Goal: Task Accomplishment & Management: Use online tool/utility

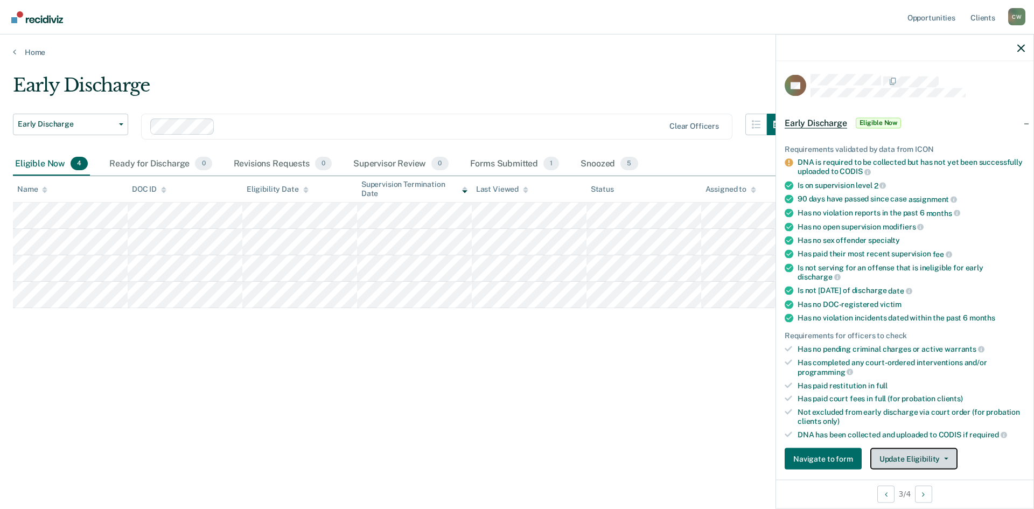
click at [945, 458] on icon "button" at bounding box center [946, 459] width 4 height 2
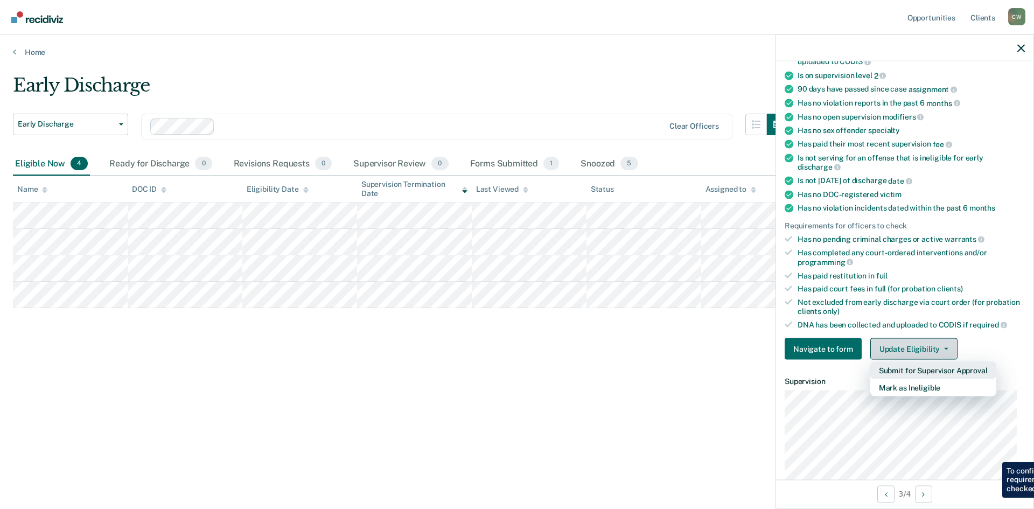
scroll to position [111, 0]
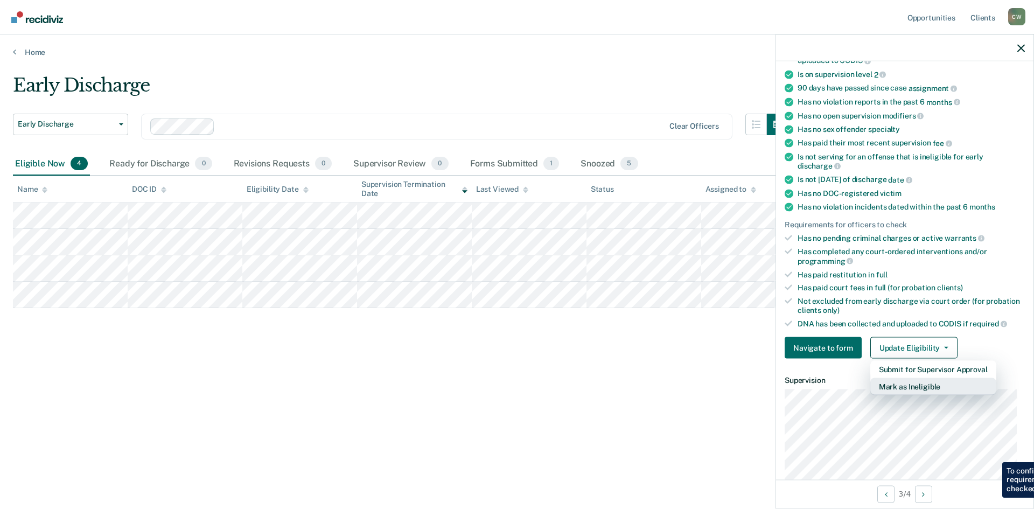
click at [933, 392] on button "Mark as Ineligible" at bounding box center [933, 386] width 126 height 17
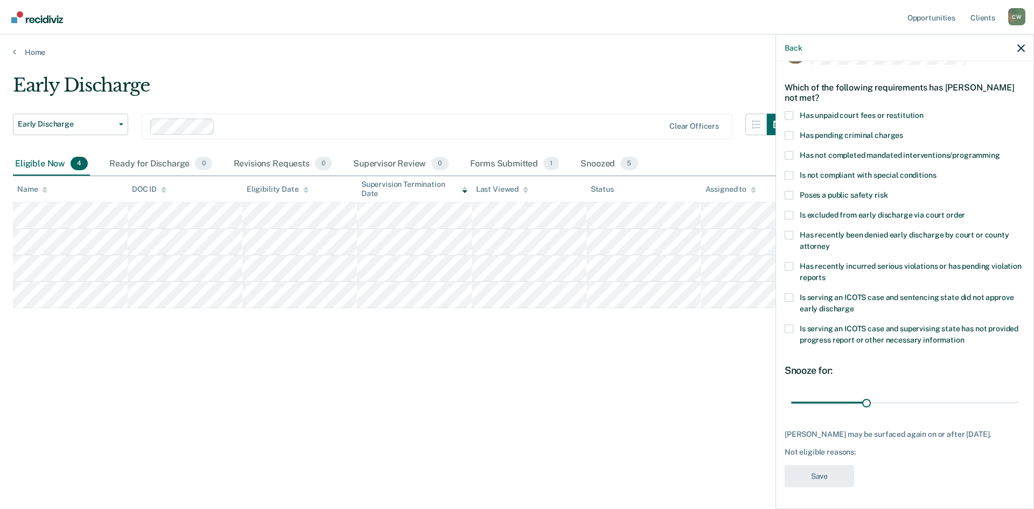
scroll to position [0, 0]
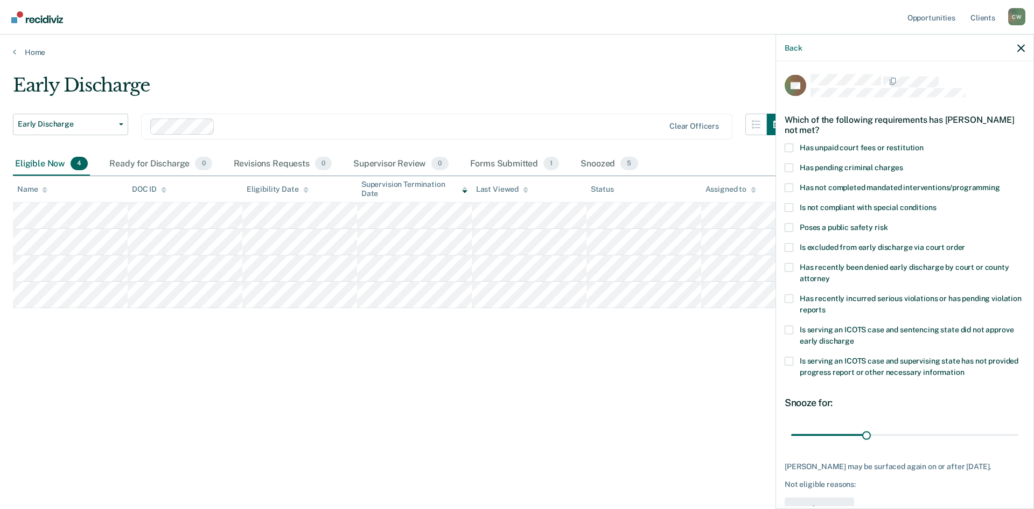
click at [785, 213] on label "Is not compliant with special conditions" at bounding box center [905, 208] width 240 height 11
click at [936, 203] on input "Is not compliant with special conditions" at bounding box center [936, 203] width 0 height 0
type input "90"
click at [1017, 423] on div "90 days" at bounding box center [1013, 417] width 39 height 14
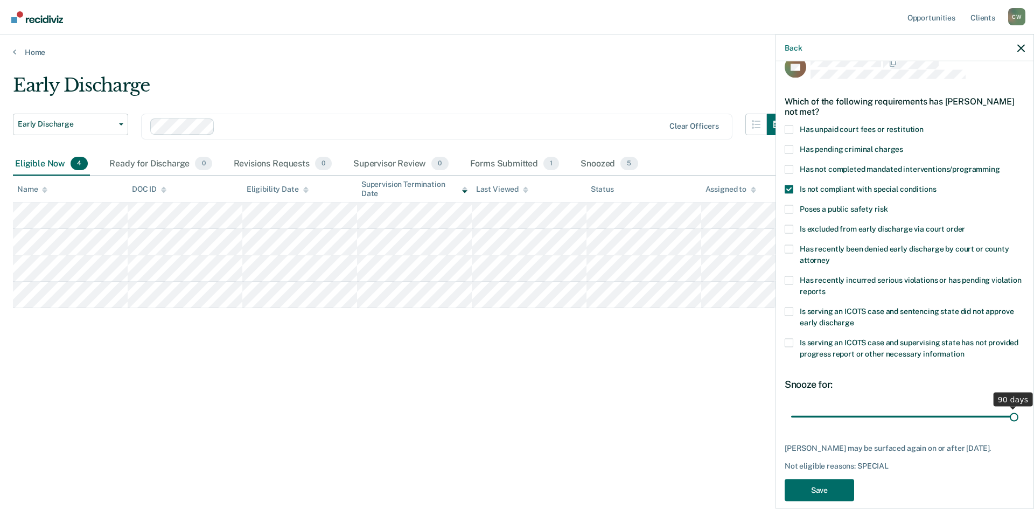
scroll to position [40, 0]
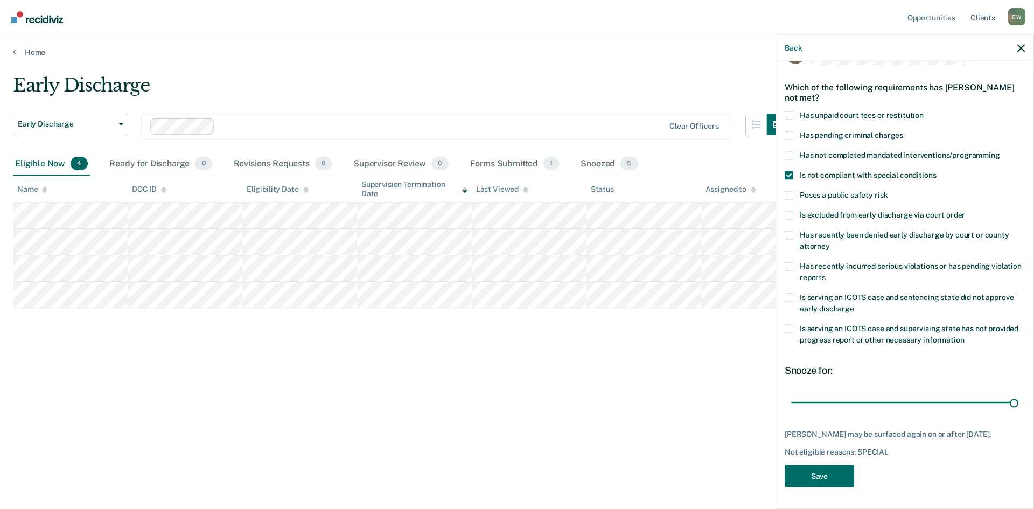
click at [898, 451] on div "Not eligible reasons: SPECIAL" at bounding box center [905, 452] width 240 height 9
click at [841, 477] on button "Save" at bounding box center [819, 476] width 69 height 22
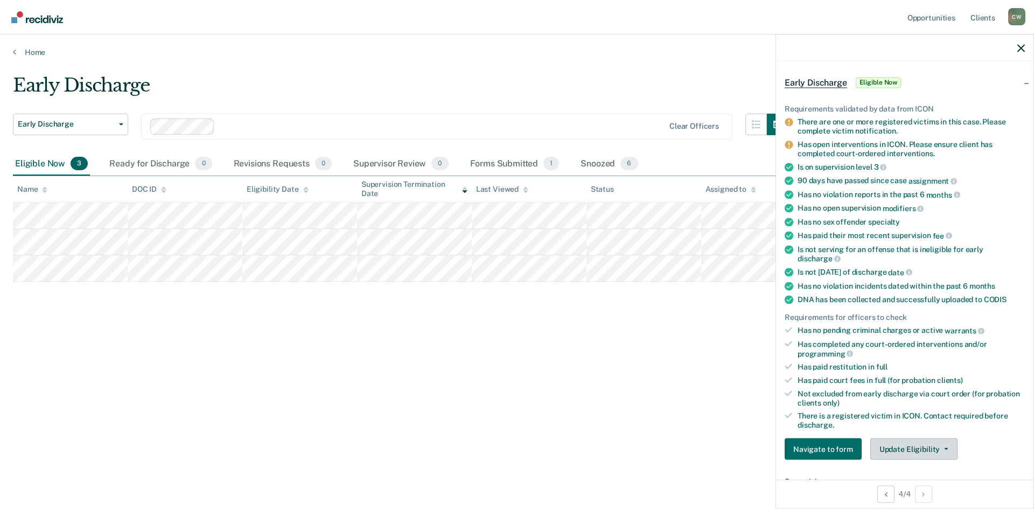
click at [933, 453] on button "Update Eligibility" at bounding box center [913, 449] width 87 height 22
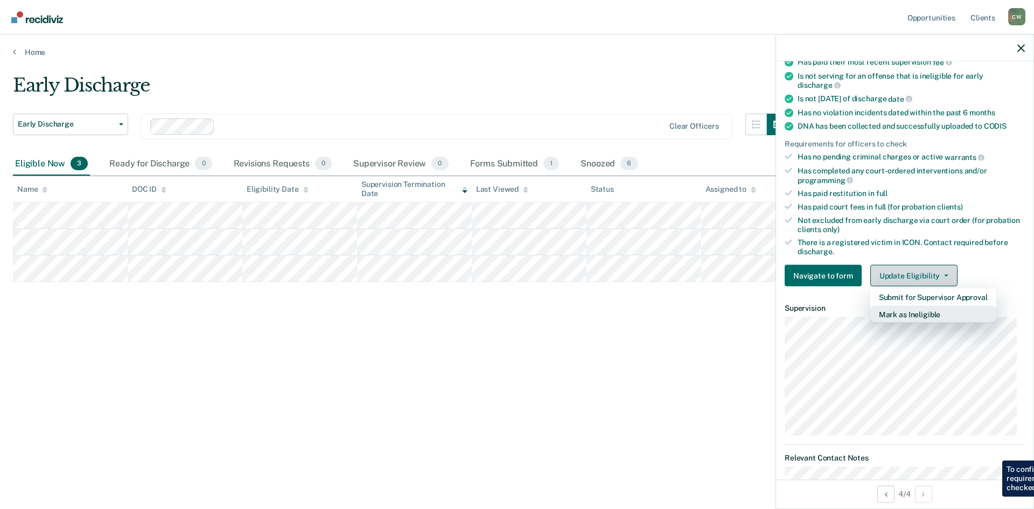
click at [917, 317] on button "Mark as Ineligible" at bounding box center [933, 314] width 126 height 17
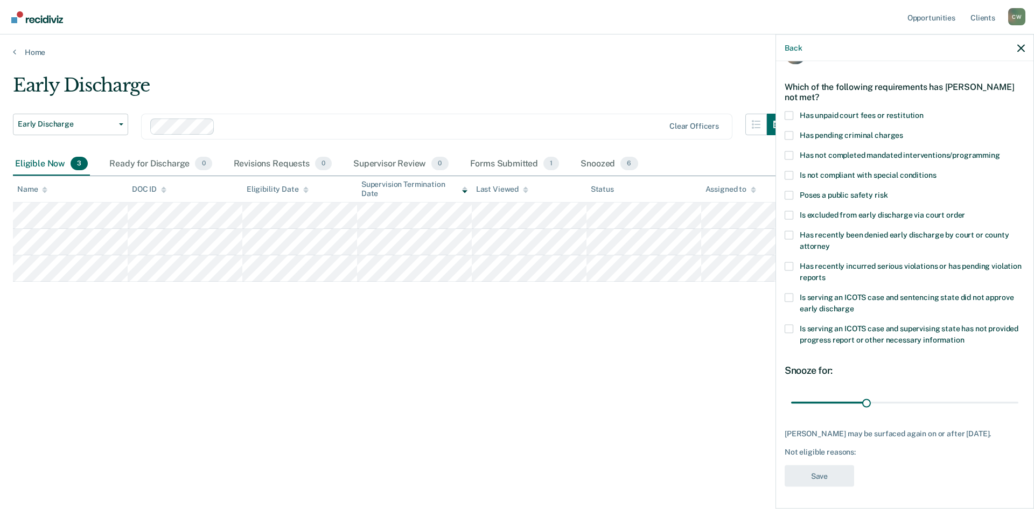
scroll to position [31, 0]
click at [1008, 409] on input "range" at bounding box center [904, 403] width 227 height 19
type input "90"
click at [788, 174] on span at bounding box center [789, 176] width 9 height 9
click at [936, 172] on input "Is not compliant with special conditions" at bounding box center [936, 172] width 0 height 0
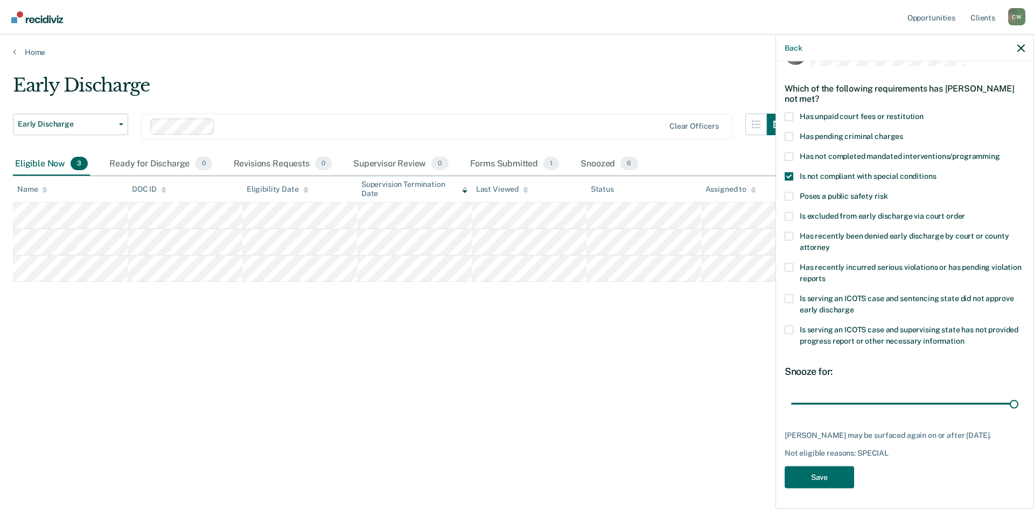
click at [790, 179] on span at bounding box center [789, 176] width 9 height 9
click at [936, 172] on input "Is not compliant with special conditions" at bounding box center [936, 172] width 0 height 0
click at [789, 157] on span at bounding box center [789, 156] width 9 height 9
click at [1000, 152] on input "Has not completed mandated interventions/programming" at bounding box center [1000, 152] width 0 height 0
click at [829, 478] on button "Save" at bounding box center [819, 477] width 69 height 22
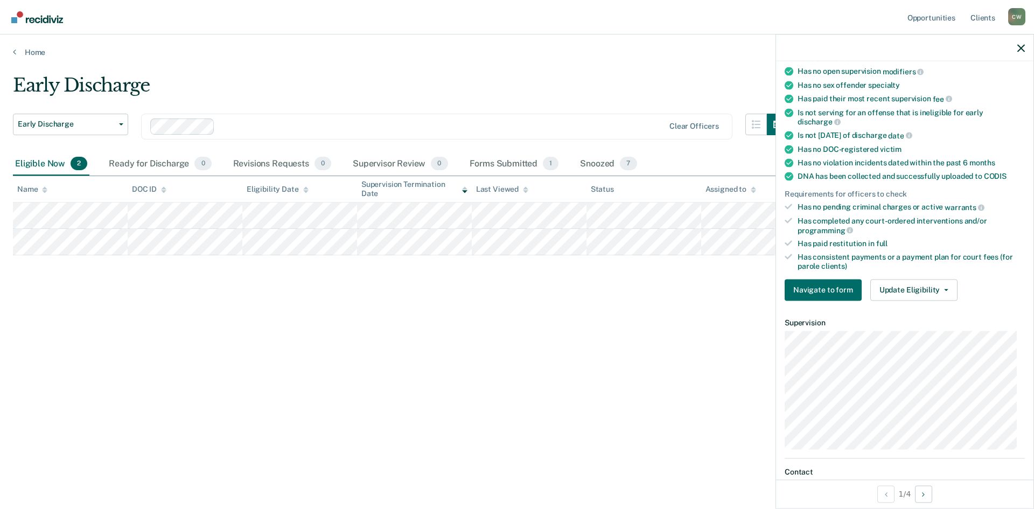
scroll to position [194, 0]
click at [923, 288] on button "Update Eligibility" at bounding box center [913, 287] width 87 height 22
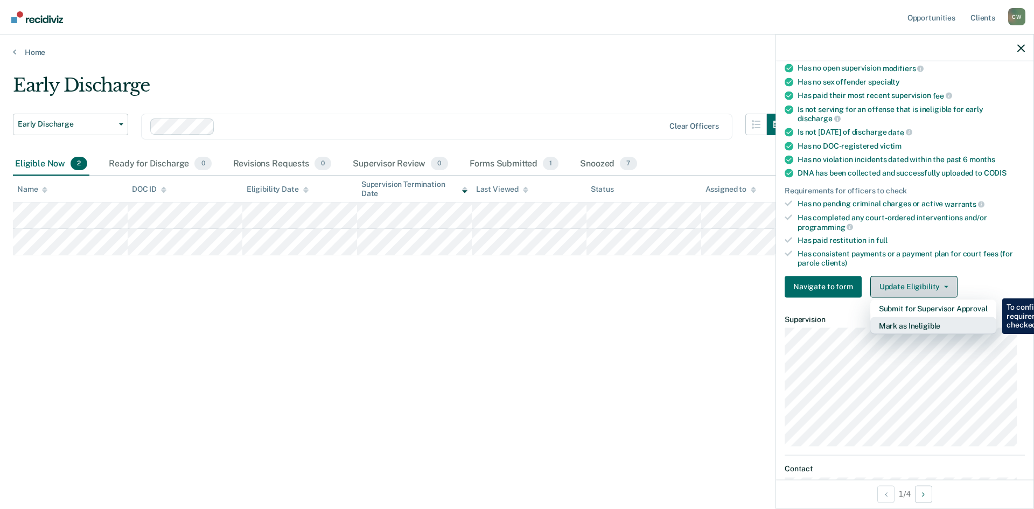
click at [928, 330] on button "Mark as Ineligible" at bounding box center [933, 325] width 126 height 17
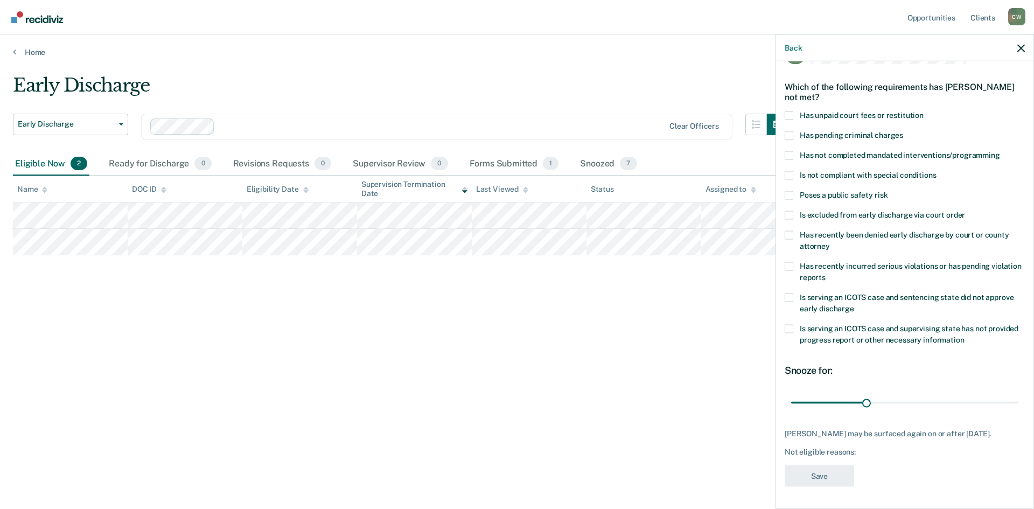
scroll to position [31, 0]
type input "90"
click at [796, 191] on label "Poses a public safety risk" at bounding box center [905, 196] width 240 height 11
click at [887, 191] on input "Poses a public safety risk" at bounding box center [887, 191] width 0 height 0
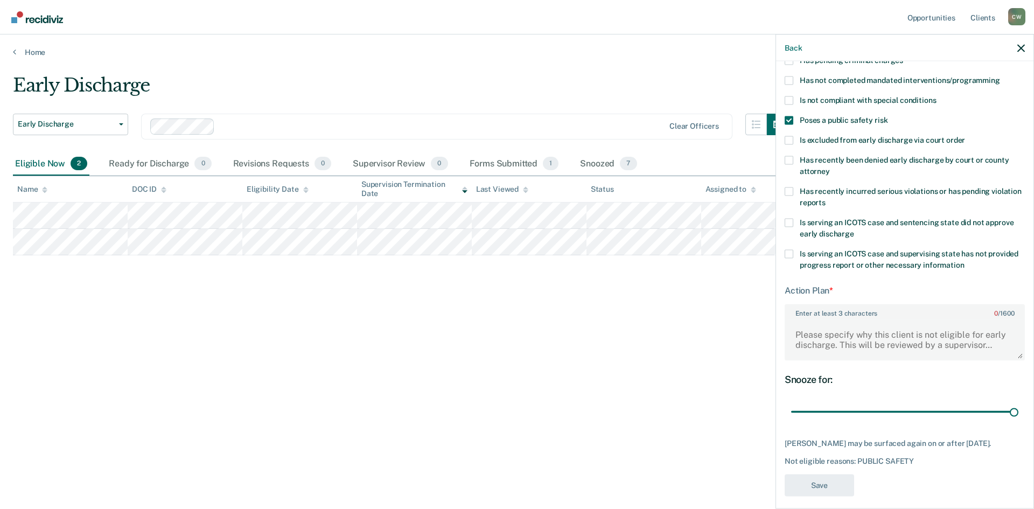
scroll to position [124, 0]
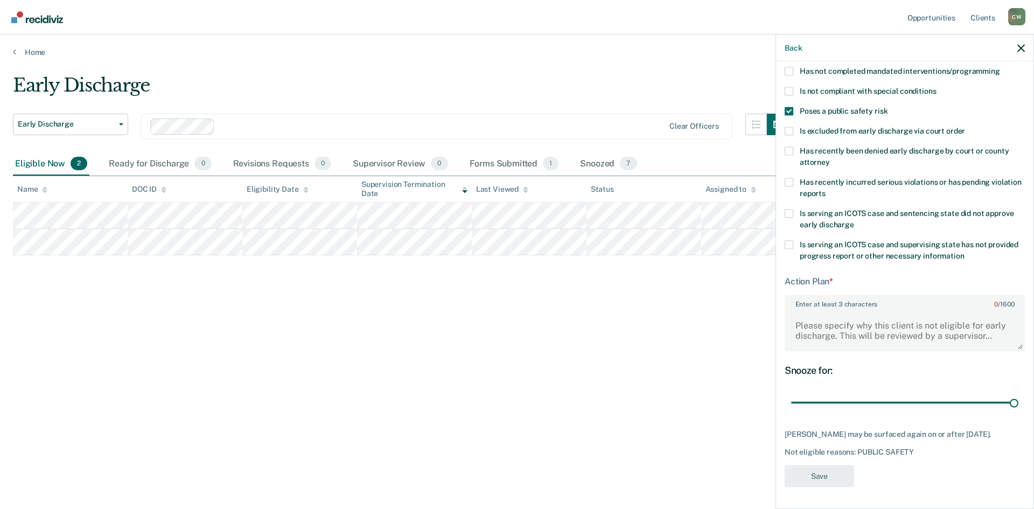
click at [859, 320] on textarea "Enter at least 3 characters 0 / 1600" at bounding box center [905, 330] width 238 height 40
click at [796, 316] on textarea "assaultive offense" at bounding box center [905, 330] width 238 height 40
type textarea "currently on parole for an assaultive offense"
click at [815, 474] on button "Save" at bounding box center [819, 476] width 69 height 22
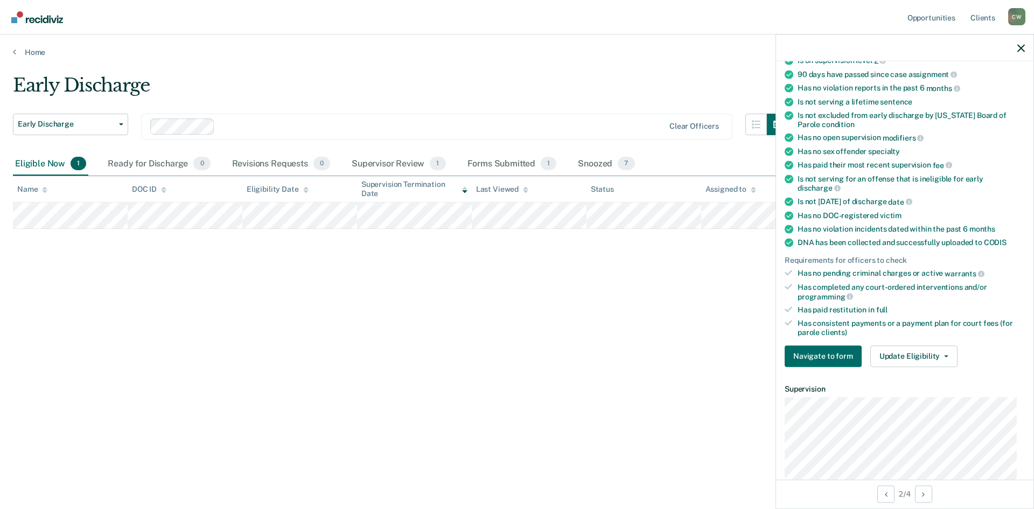
click at [470, 85] on div "Early Discharge" at bounding box center [400, 89] width 775 height 31
click at [944, 355] on icon "button" at bounding box center [946, 356] width 4 height 2
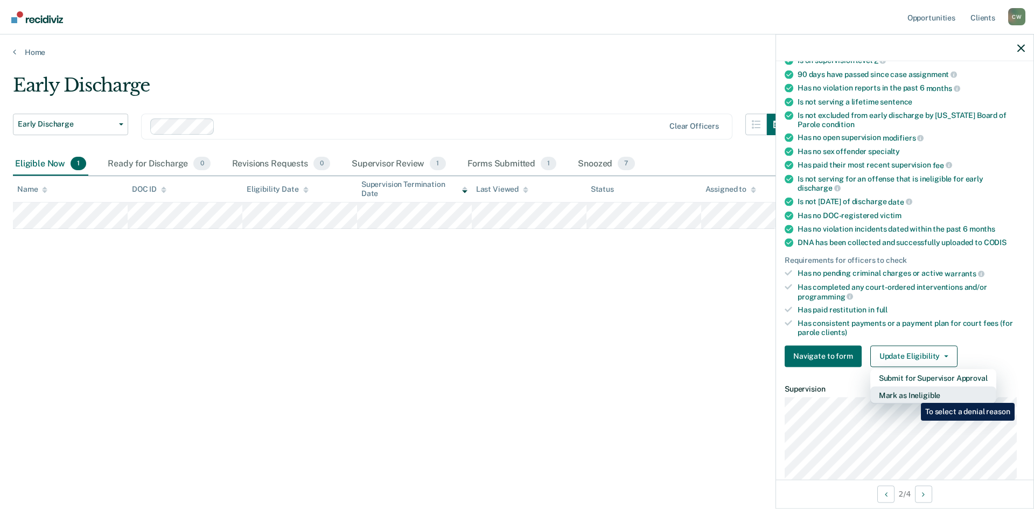
click at [913, 395] on button "Mark as Ineligible" at bounding box center [933, 394] width 126 height 17
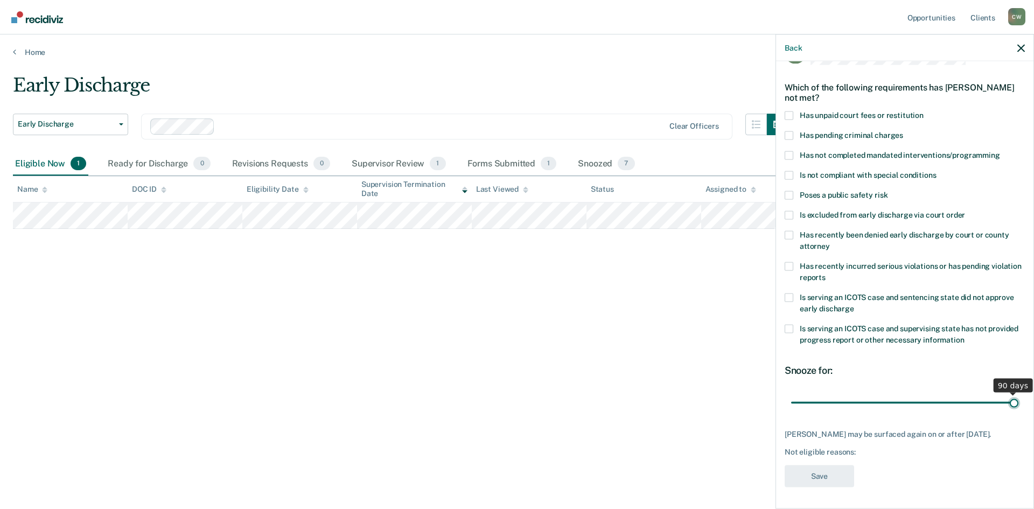
type input "90"
click at [1008, 393] on input "range" at bounding box center [904, 402] width 227 height 19
click at [788, 151] on span at bounding box center [789, 155] width 9 height 9
click at [1000, 151] on input "Has not completed mandated interventions/programming" at bounding box center [1000, 151] width 0 height 0
click at [806, 477] on button "Save" at bounding box center [819, 476] width 69 height 22
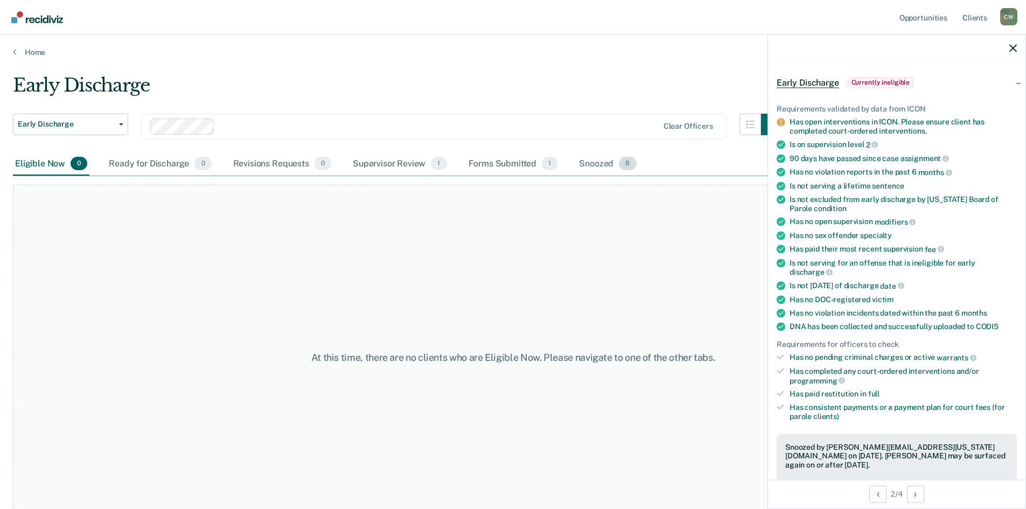
click at [591, 163] on div "Snoozed 8" at bounding box center [607, 164] width 61 height 24
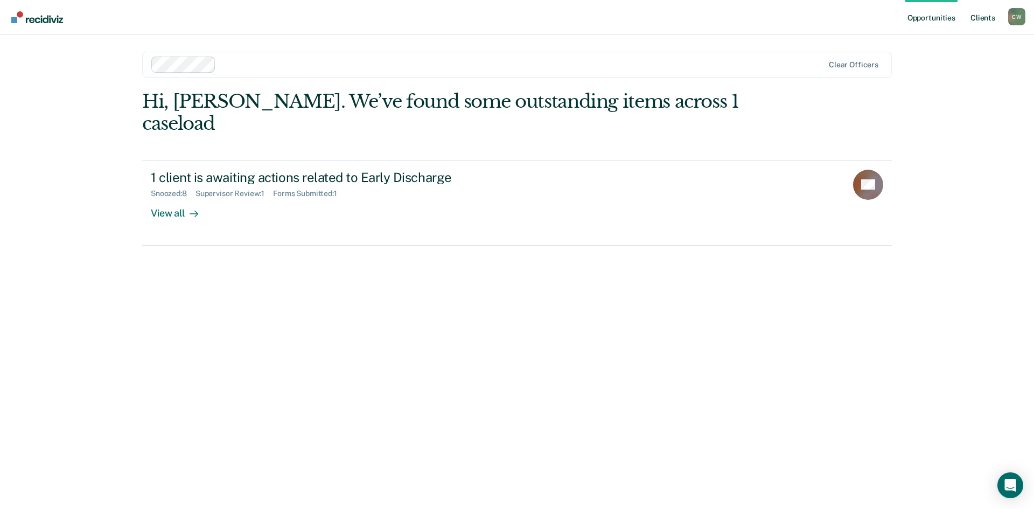
click at [985, 22] on link "Client s" at bounding box center [982, 17] width 29 height 34
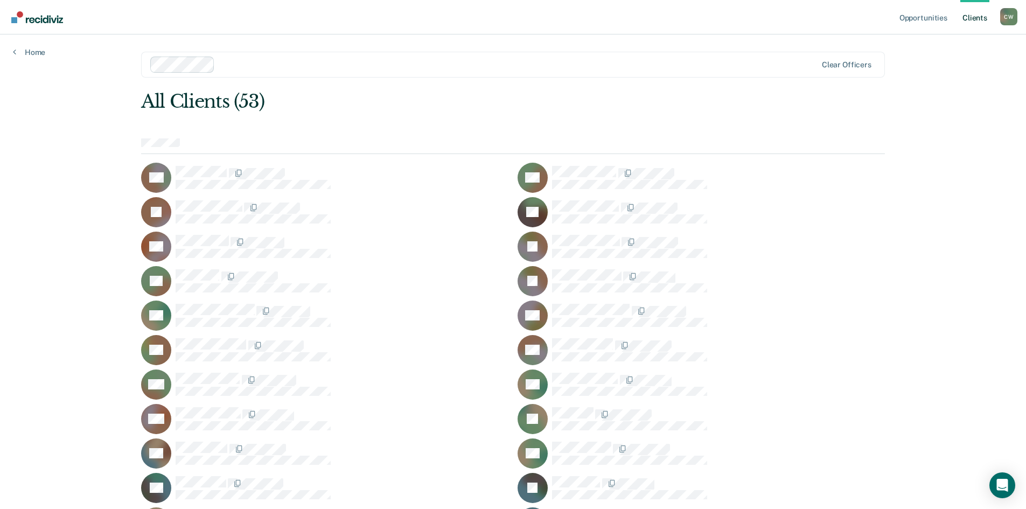
click at [1007, 18] on div "C W" at bounding box center [1008, 16] width 17 height 17
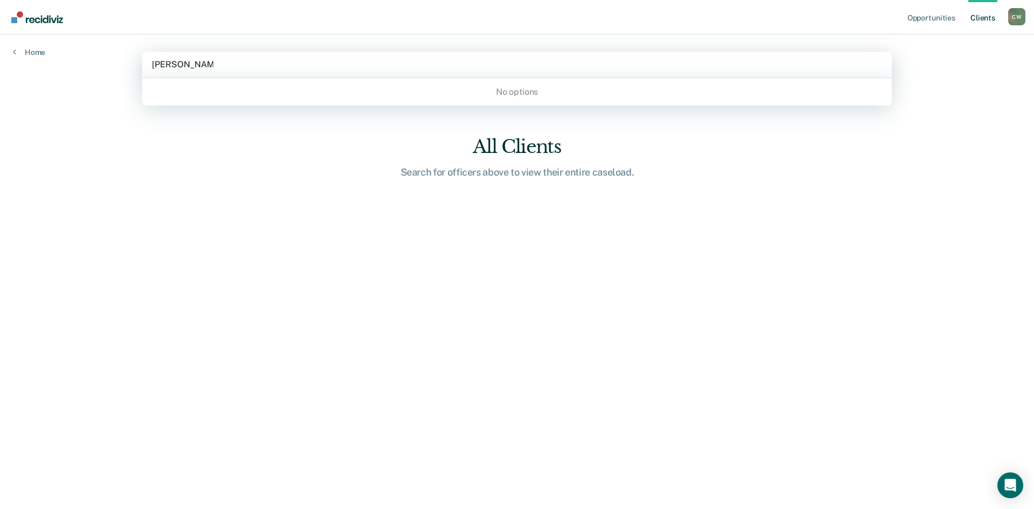
type input "todd millikan"
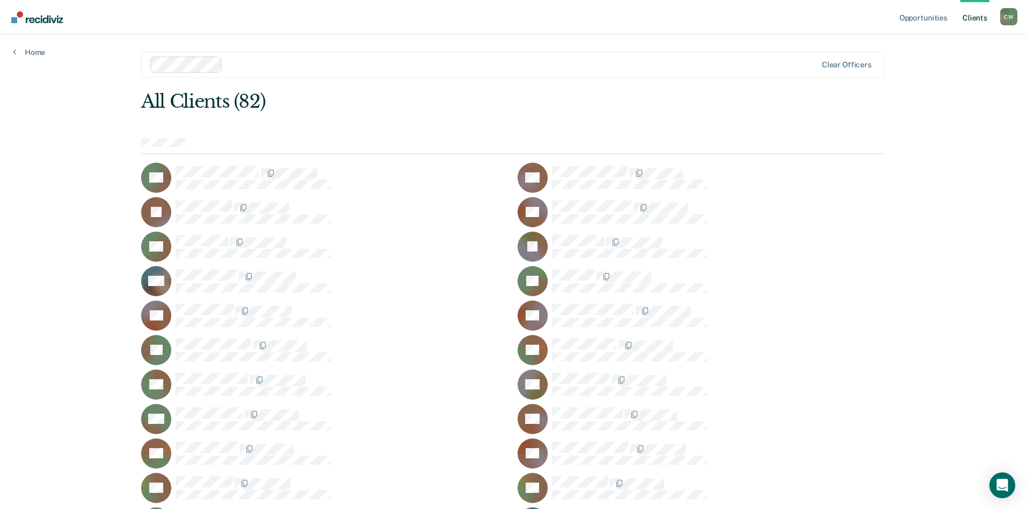
click at [978, 29] on link "Client s" at bounding box center [974, 17] width 29 height 34
click at [984, 18] on link "Client s" at bounding box center [974, 17] width 29 height 34
click at [187, 100] on div "All Clients (82)" at bounding box center [438, 101] width 595 height 22
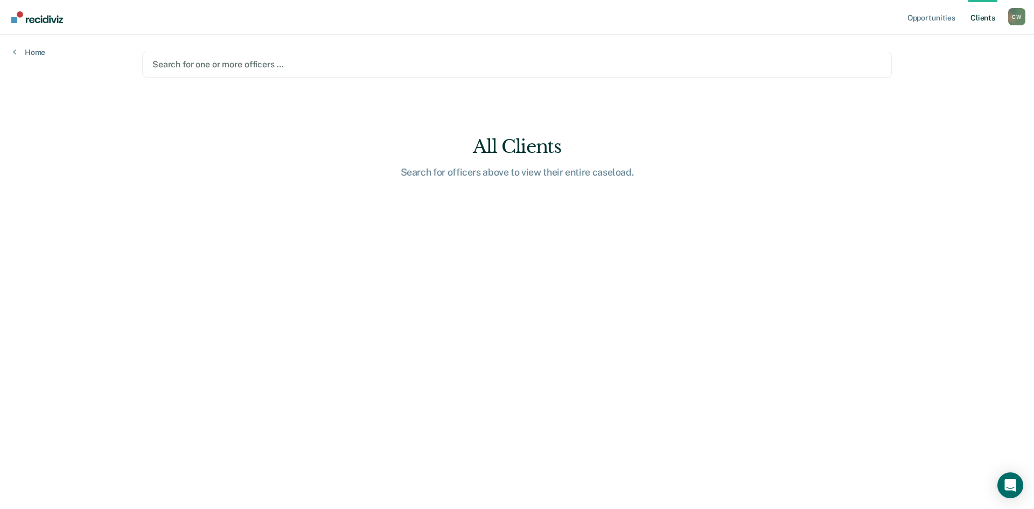
click at [173, 61] on div at bounding box center [516, 64] width 729 height 12
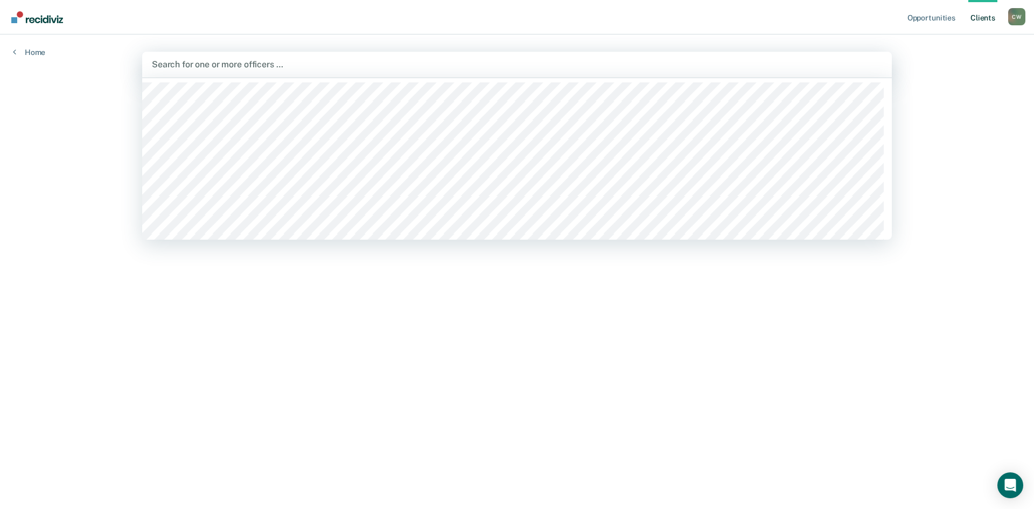
click at [13, 52] on icon at bounding box center [14, 51] width 3 height 9
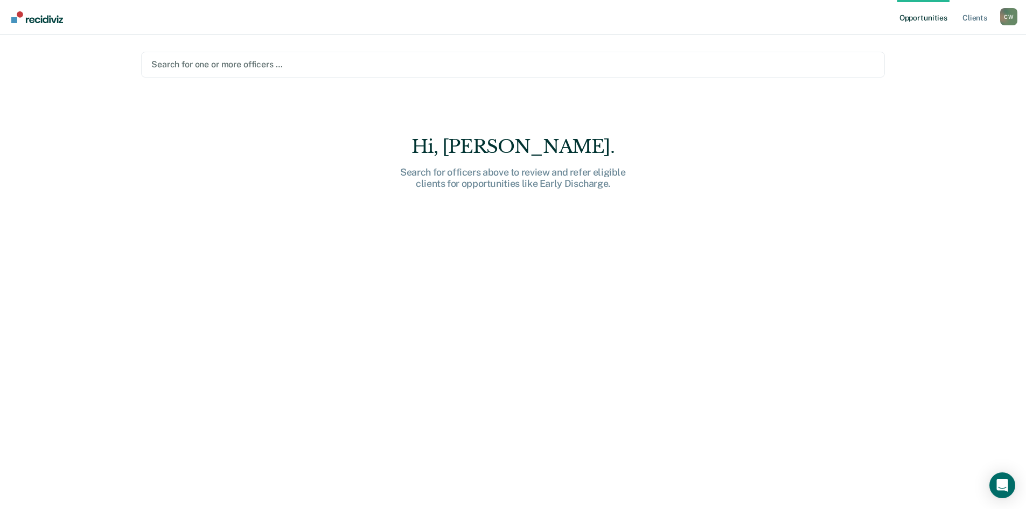
click at [935, 28] on link "Opportunities" at bounding box center [923, 17] width 52 height 34
click at [929, 25] on link "Opportunities" at bounding box center [923, 17] width 52 height 34
click at [983, 12] on link "Client s" at bounding box center [974, 17] width 29 height 34
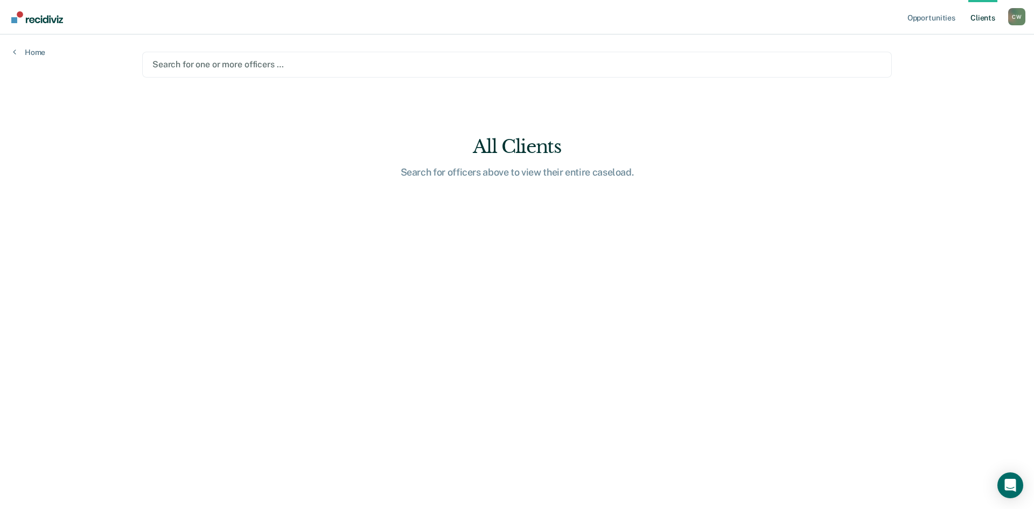
click at [1023, 19] on div "C W" at bounding box center [1016, 16] width 17 height 17
click at [986, 23] on link "Client s" at bounding box center [982, 17] width 29 height 34
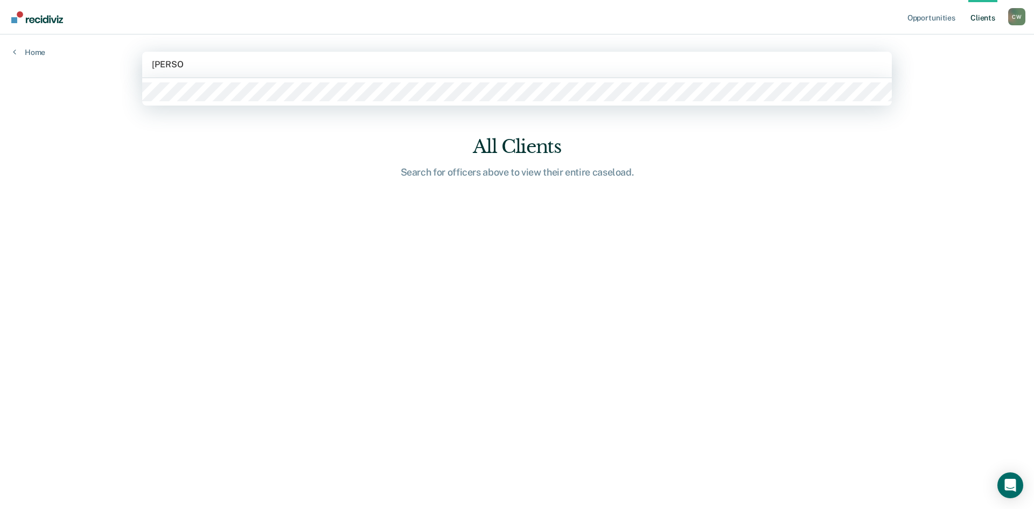
type input "todd mil"
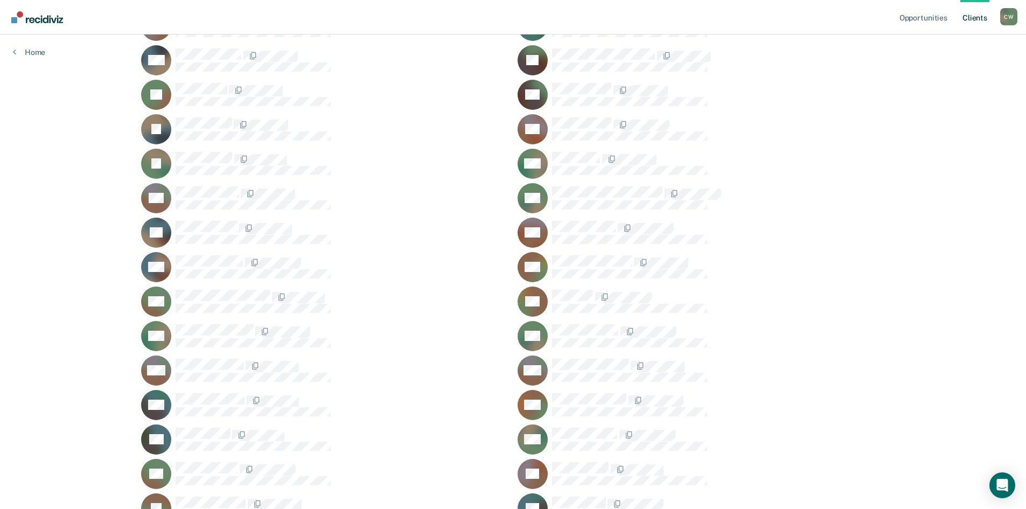
scroll to position [695, 0]
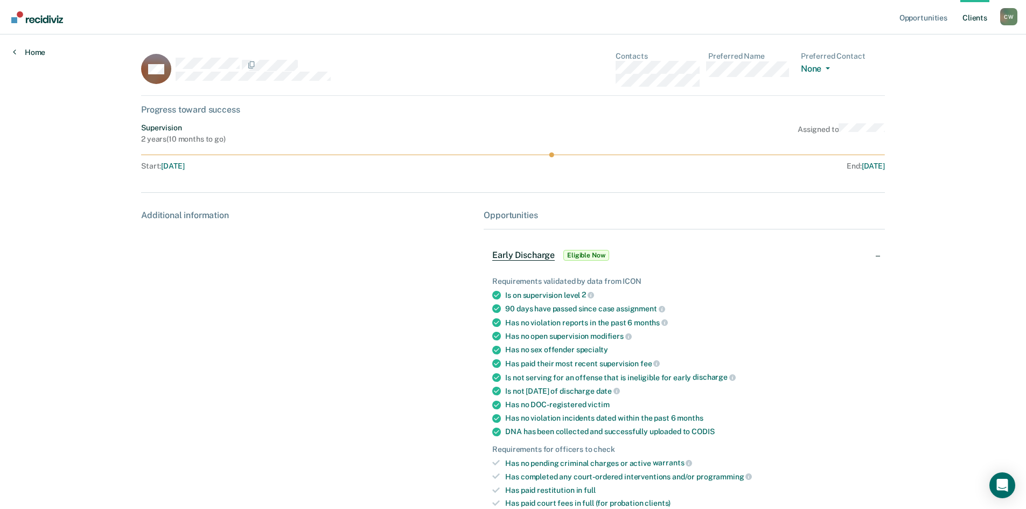
click at [32, 55] on link "Home" at bounding box center [29, 52] width 32 height 10
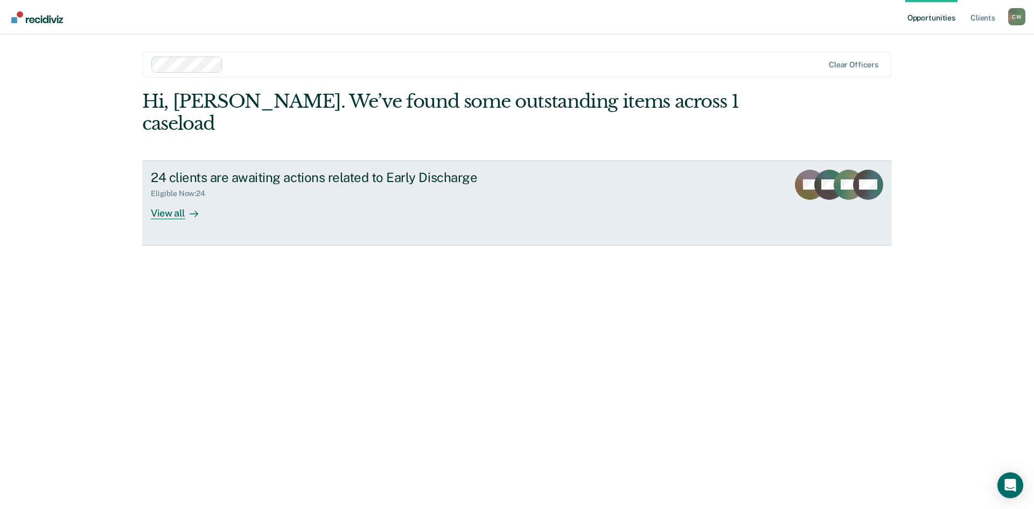
click at [838, 175] on icon at bounding box center [847, 197] width 49 height 44
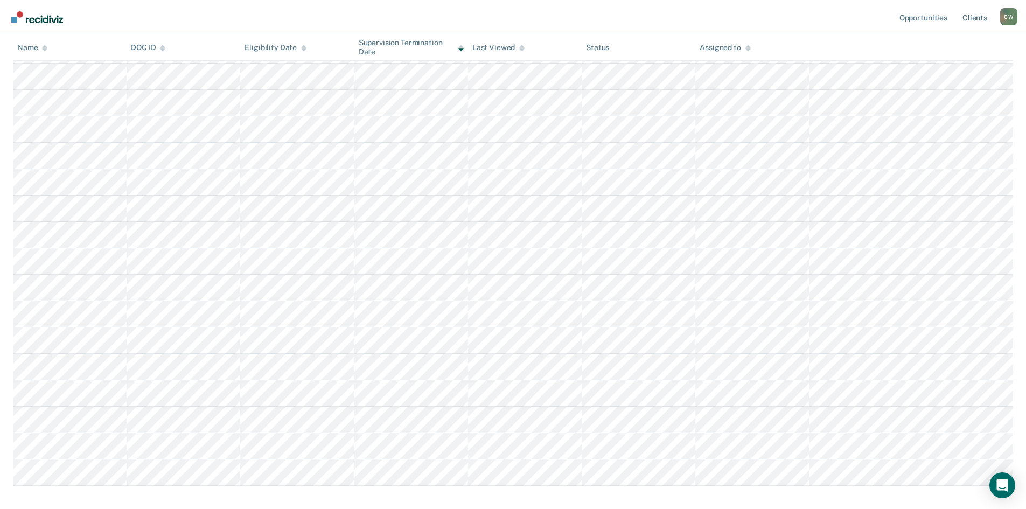
scroll to position [404, 0]
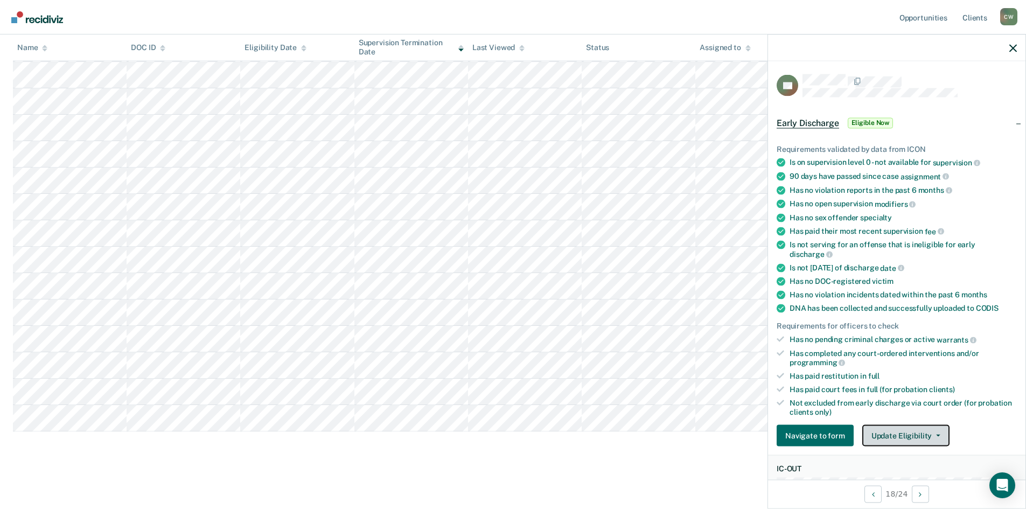
click at [917, 428] on button "Update Eligibility" at bounding box center [905, 436] width 87 height 22
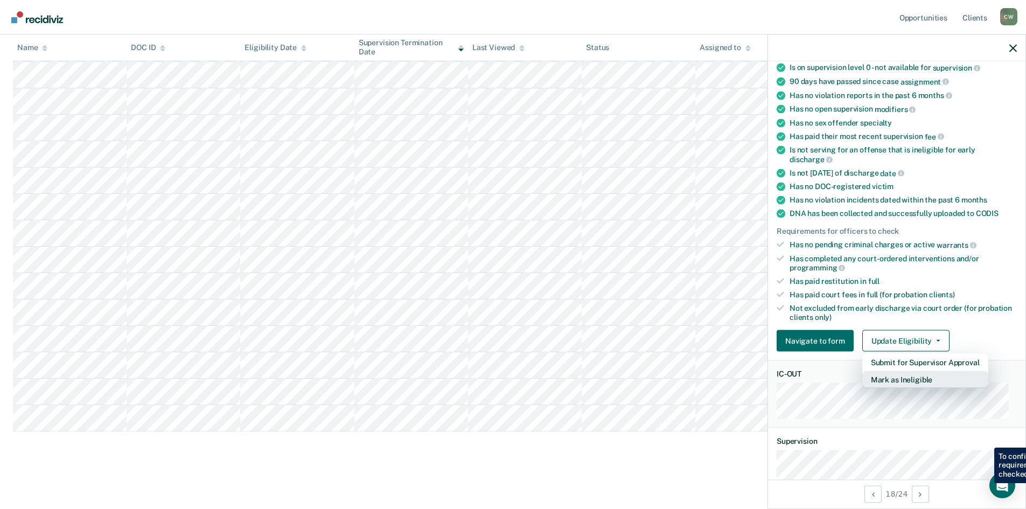
click at [929, 379] on button "Mark as Ineligible" at bounding box center [925, 379] width 126 height 17
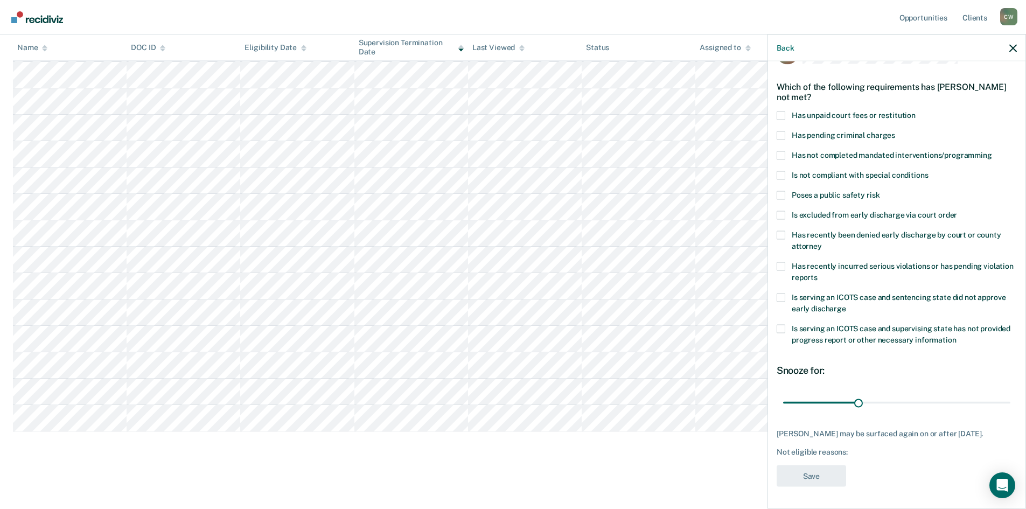
scroll to position [31, 0]
click at [784, 333] on span at bounding box center [781, 329] width 9 height 9
click at [956, 337] on input "Is serving an ICOTS case and supervising state has not provided progress report…" at bounding box center [956, 337] width 0 height 0
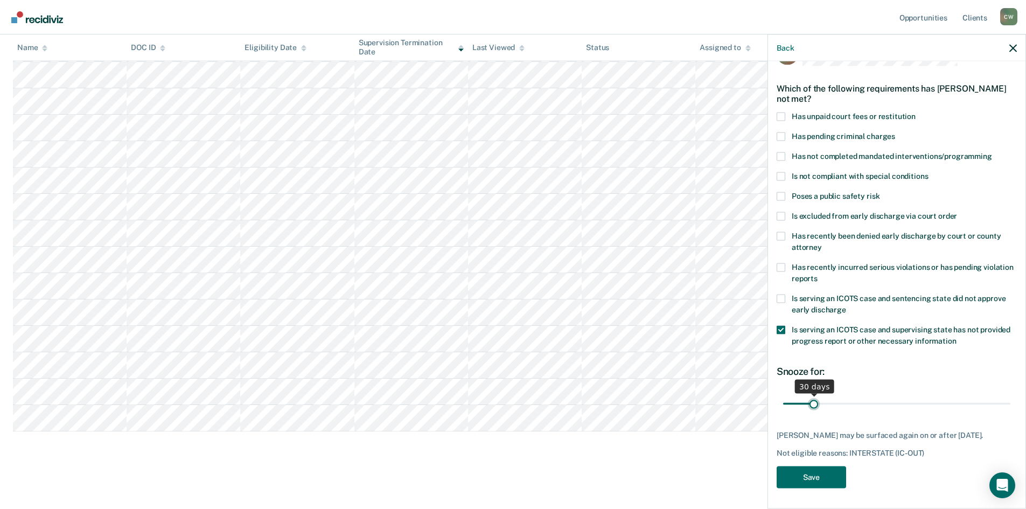
click at [1000, 409] on input "range" at bounding box center [896, 403] width 227 height 19
type input "242"
click at [792, 326] on span "Is serving an ICOTS case and supervising state has not provided progress report…" at bounding box center [901, 335] width 219 height 20
click at [956, 337] on input "Is serving an ICOTS case and supervising state has not provided progress report…" at bounding box center [956, 337] width 0 height 0
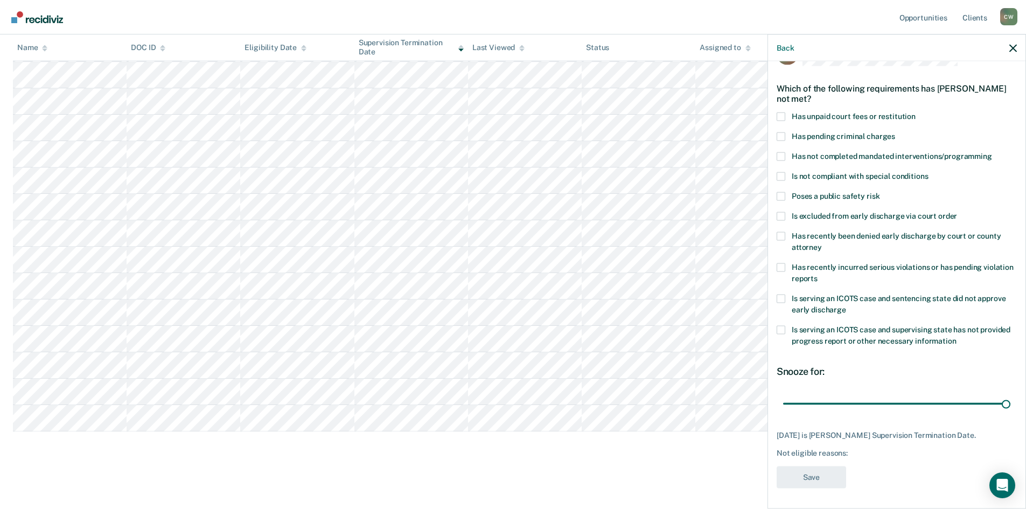
click at [784, 173] on span at bounding box center [781, 176] width 9 height 9
click at [928, 172] on input "Is not compliant with special conditions" at bounding box center [928, 172] width 0 height 0
click at [1025, 382] on div "Back TB Which of the following requirements has Tyler Bain not met? Has unpaid …" at bounding box center [896, 271] width 258 height 474
click at [834, 466] on button "Save" at bounding box center [811, 476] width 69 height 22
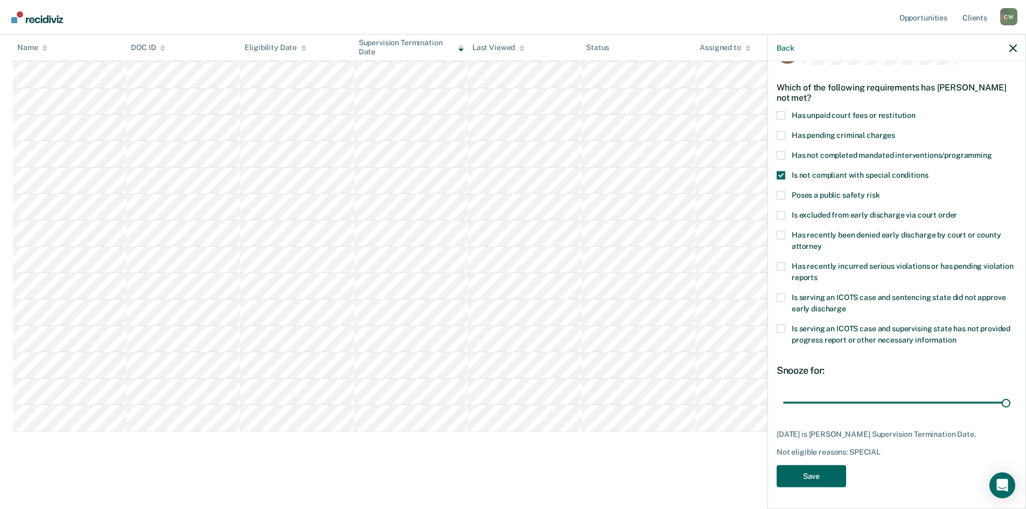
scroll to position [61, 0]
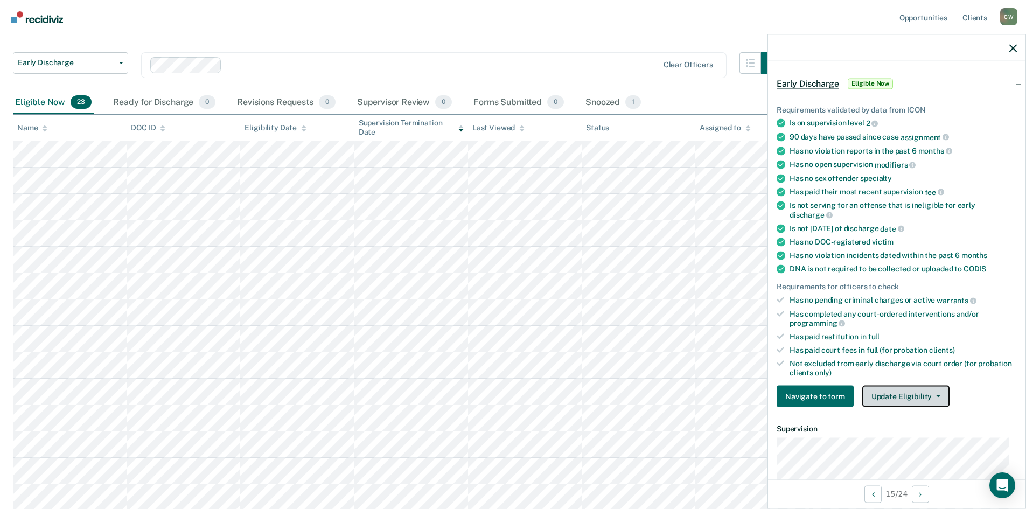
click at [922, 396] on button "Update Eligibility" at bounding box center [905, 397] width 87 height 22
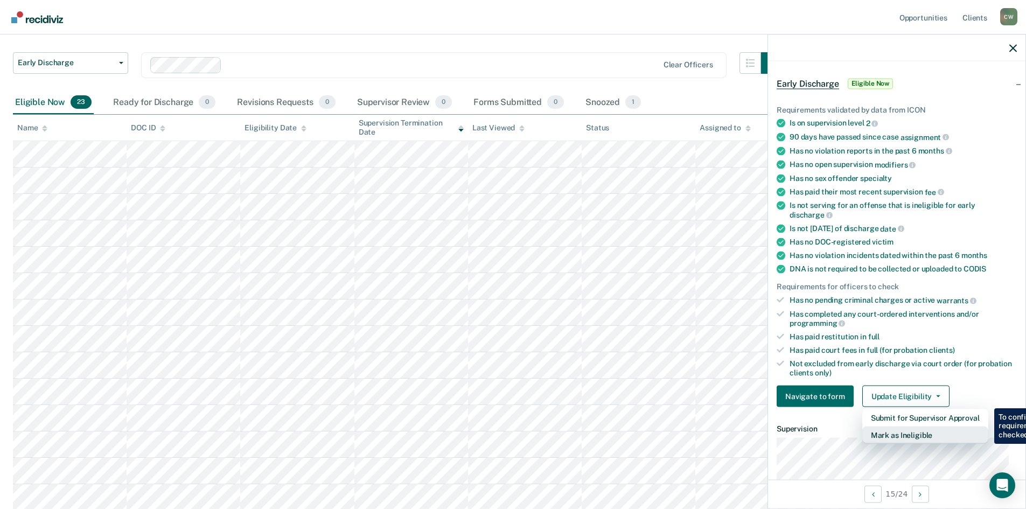
click at [918, 442] on button "Mark as Ineligible" at bounding box center [925, 434] width 126 height 17
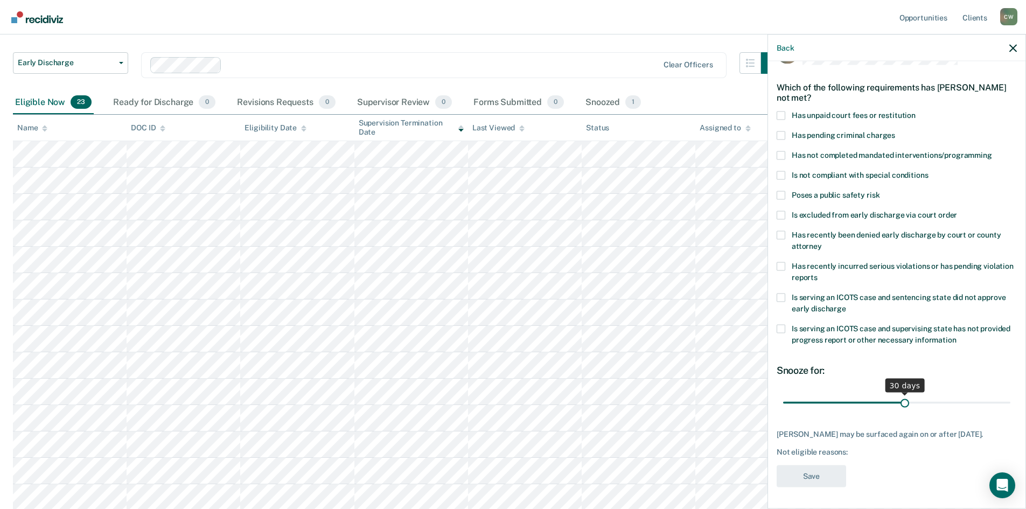
click at [1000, 402] on input "range" at bounding box center [896, 402] width 227 height 19
click at [997, 401] on input "range" at bounding box center [896, 402] width 227 height 19
type input "55"
click at [780, 171] on span at bounding box center [781, 175] width 9 height 9
click at [928, 171] on input "Is not compliant with special conditions" at bounding box center [928, 171] width 0 height 0
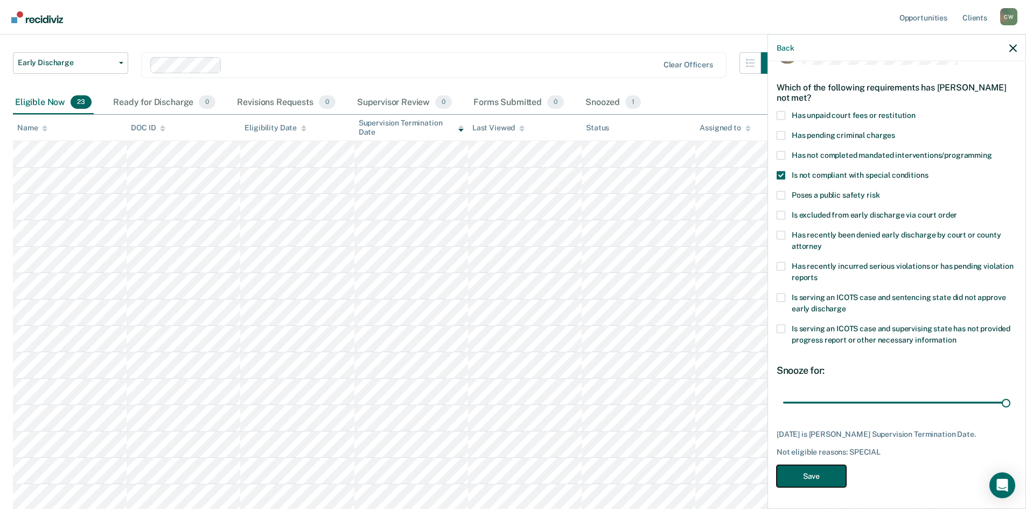
click at [825, 475] on button "Save" at bounding box center [811, 476] width 69 height 22
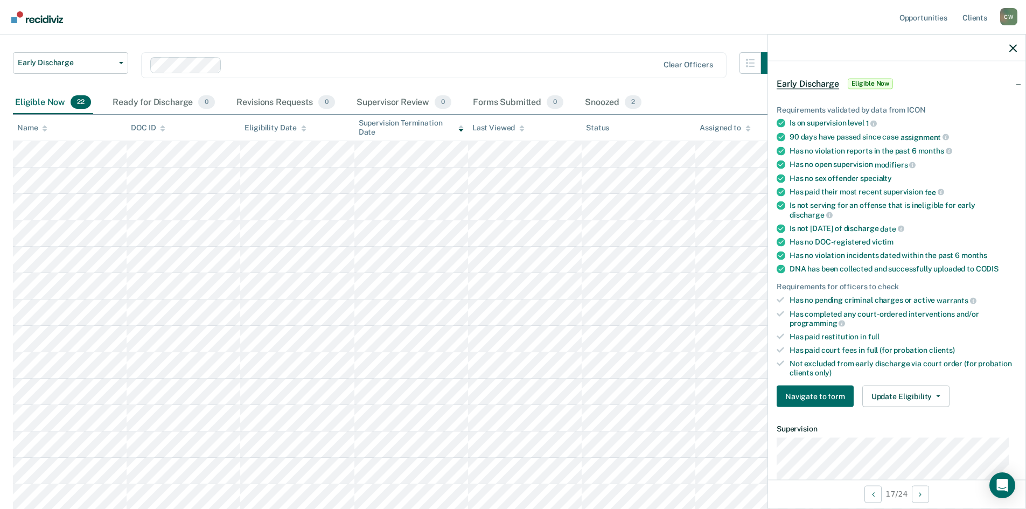
click at [914, 397] on button "Update Eligibility" at bounding box center [905, 397] width 87 height 22
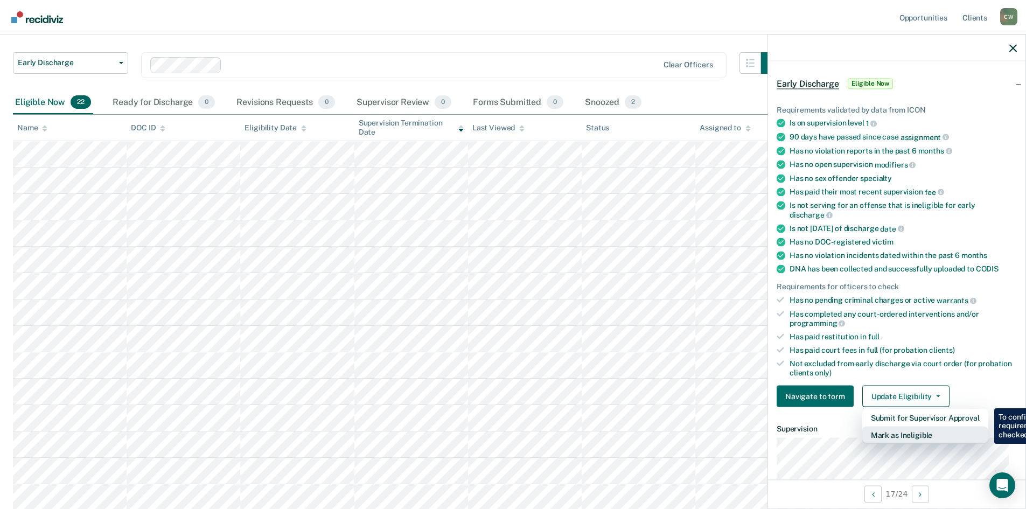
click at [938, 440] on button "Mark as Ineligible" at bounding box center [925, 434] width 126 height 17
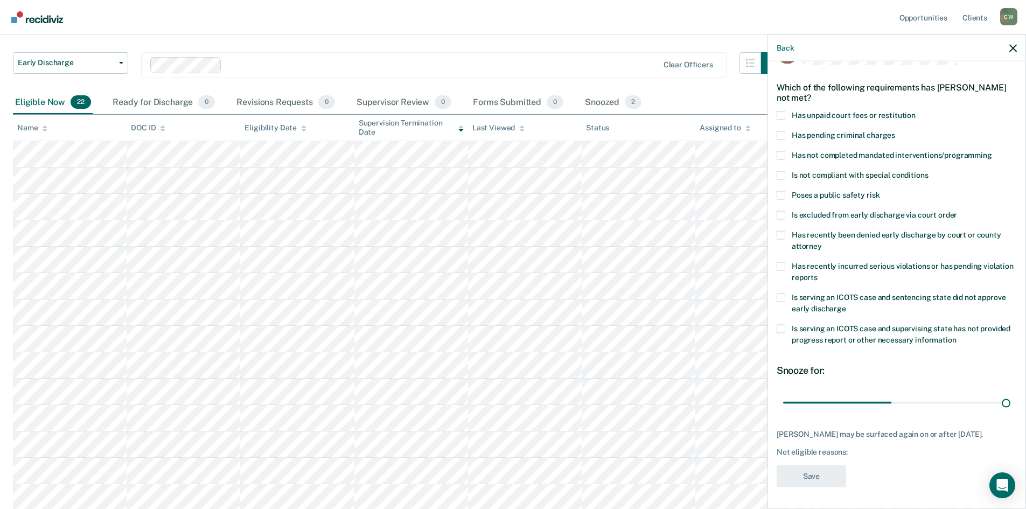
type input "62"
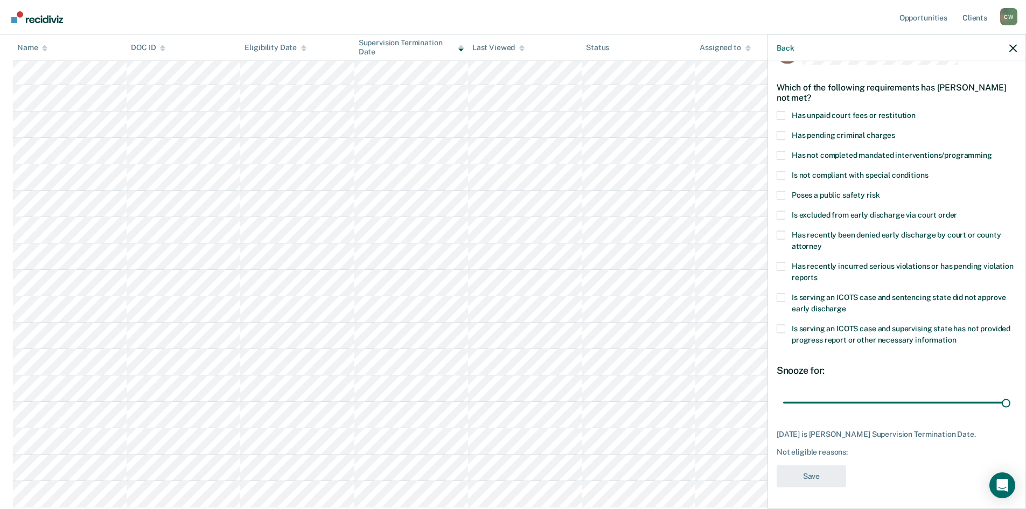
scroll to position [276, 0]
click at [786, 171] on label "Is not compliant with special conditions" at bounding box center [897, 176] width 240 height 11
click at [928, 171] on input "Is not compliant with special conditions" at bounding box center [928, 171] width 0 height 0
click at [824, 479] on button "Save" at bounding box center [811, 476] width 69 height 22
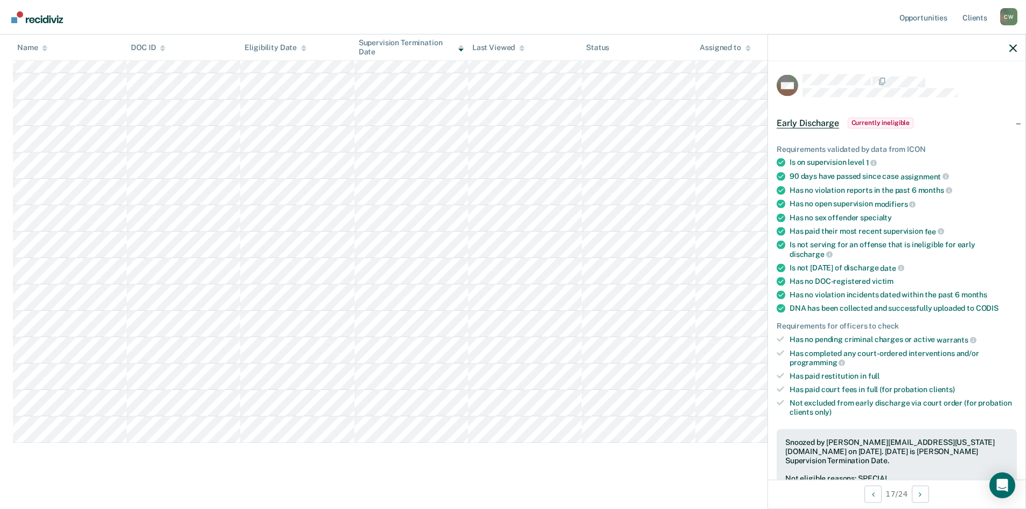
scroll to position [325, 0]
